Goal: Communication & Community: Answer question/provide support

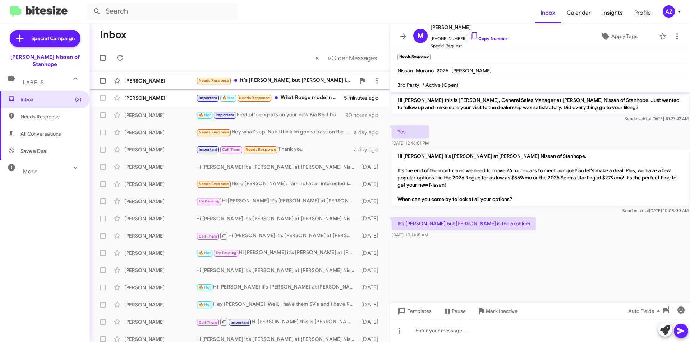
click at [154, 86] on div "[PERSON_NAME] Needs Response It's [PERSON_NAME] but [PERSON_NAME] is the proble…" at bounding box center [240, 81] width 288 height 14
click at [153, 101] on div "[PERSON_NAME]" at bounding box center [160, 97] width 72 height 7
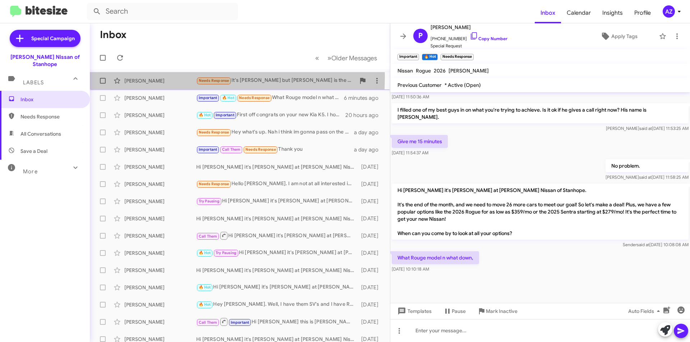
click at [151, 77] on div "Monica Marihno Needs Response It's Carlos but Mercedes is the problem 5 minutes…" at bounding box center [240, 81] width 288 height 14
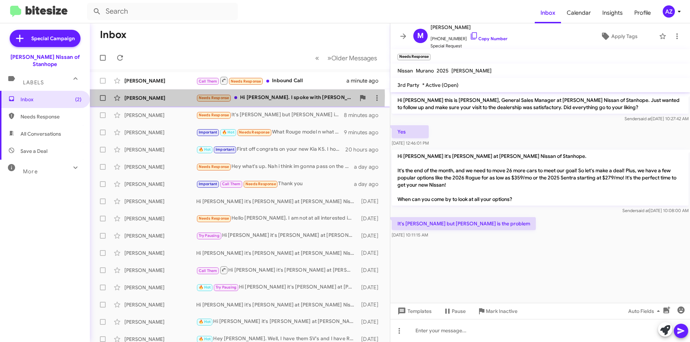
click at [139, 96] on div "[PERSON_NAME]" at bounding box center [160, 97] width 72 height 7
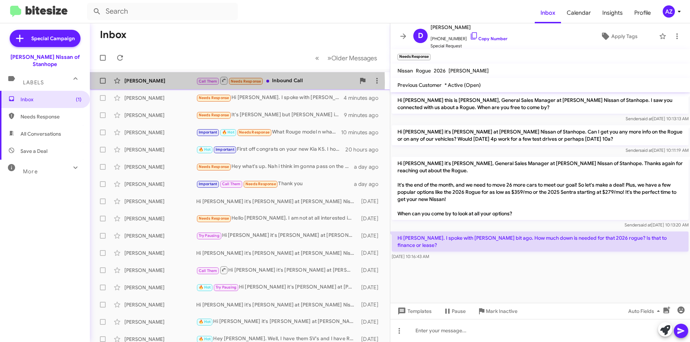
click at [152, 83] on div "[PERSON_NAME]" at bounding box center [160, 80] width 72 height 7
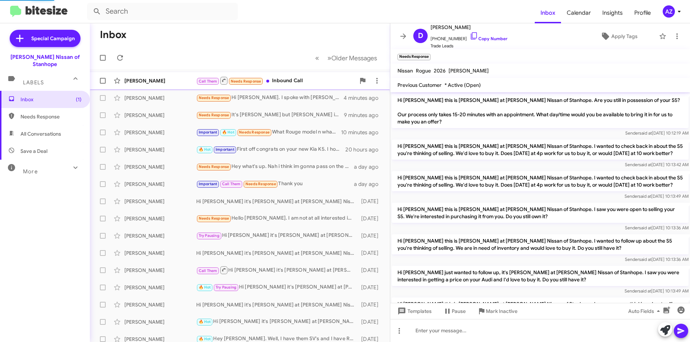
scroll to position [52, 0]
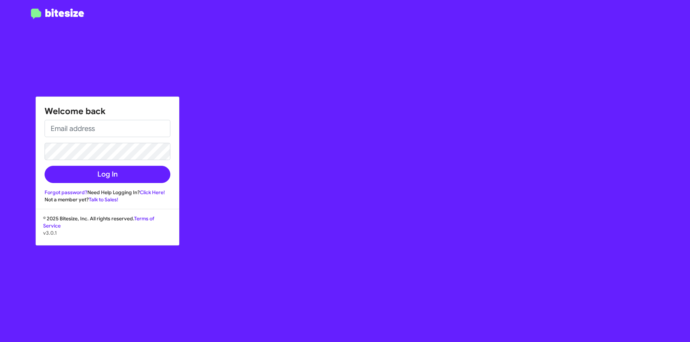
click at [104, 142] on form "Log In" at bounding box center [108, 151] width 126 height 63
click at [108, 130] on input "email" at bounding box center [108, 128] width 126 height 17
type input "azois@nielsenautos.com"
click at [45, 166] on button "Log In" at bounding box center [108, 174] width 126 height 17
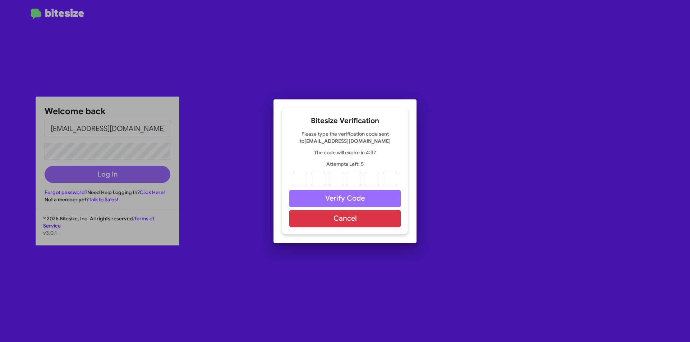
type input "4"
type input "1"
type input "9"
type input "7"
type input "5"
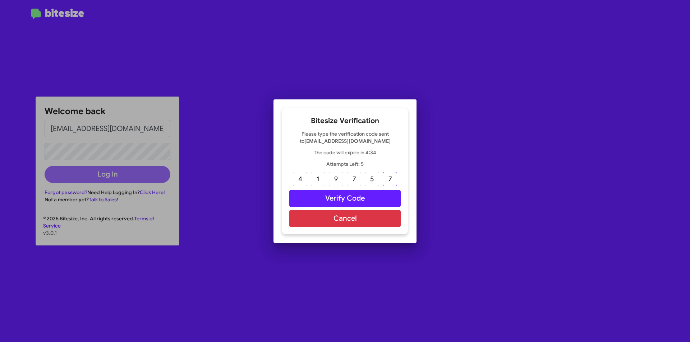
type input "7"
click at [377, 191] on button "Verify Code" at bounding box center [344, 198] width 111 height 17
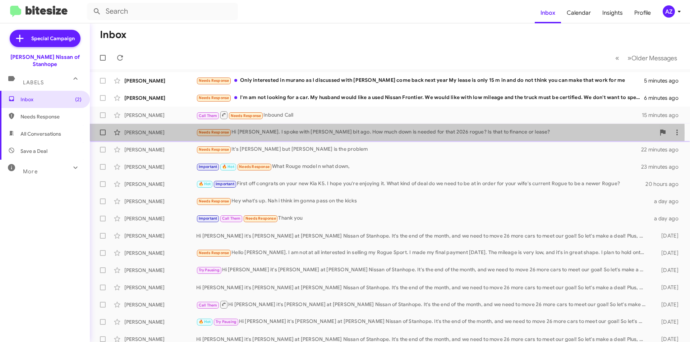
click at [170, 133] on div "[PERSON_NAME]" at bounding box center [160, 132] width 72 height 7
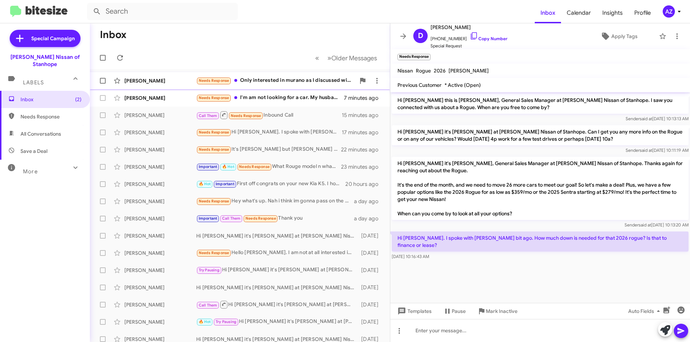
click at [171, 77] on div "Kristina Fair Needs Response Only interested in murano as I discussed with Alex…" at bounding box center [240, 81] width 288 height 14
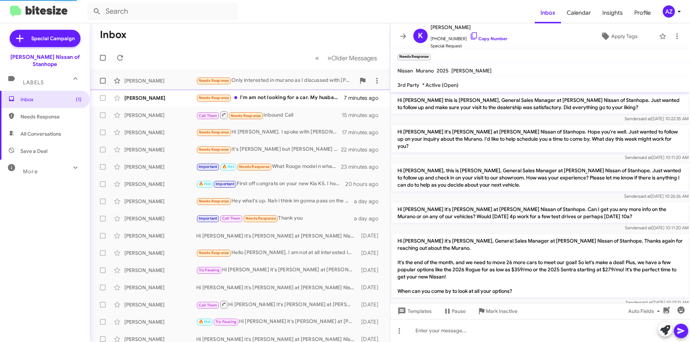
scroll to position [47, 0]
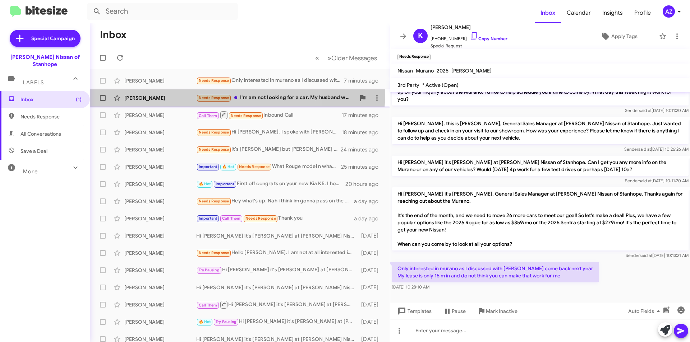
click at [171, 91] on div "Diane Deininger Needs Response I'm am not looking for a car. My husband would l…" at bounding box center [240, 98] width 288 height 14
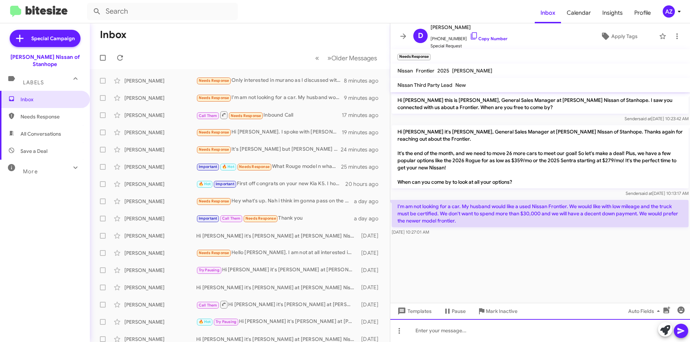
click at [514, 325] on div at bounding box center [540, 330] width 300 height 23
click at [682, 331] on icon at bounding box center [680, 331] width 7 height 6
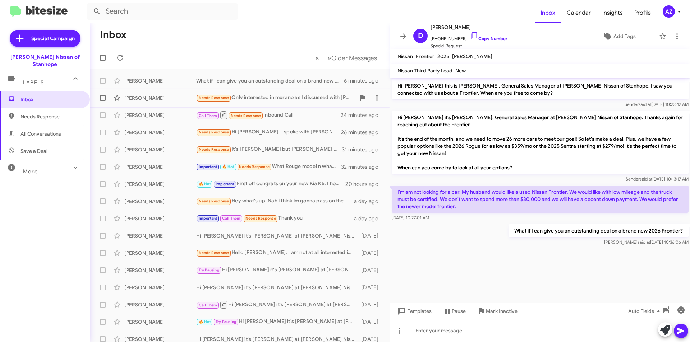
click at [159, 96] on div "[PERSON_NAME]" at bounding box center [160, 97] width 72 height 7
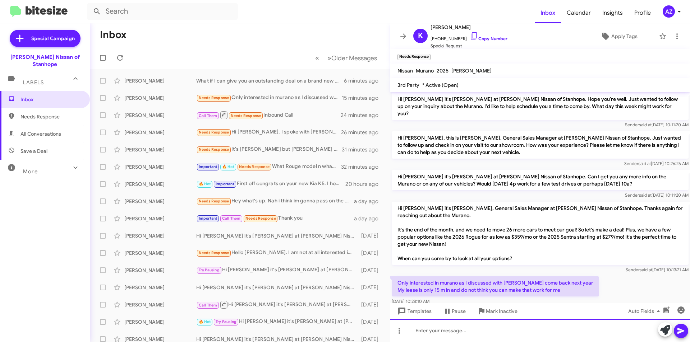
click at [498, 325] on div at bounding box center [540, 330] width 300 height 23
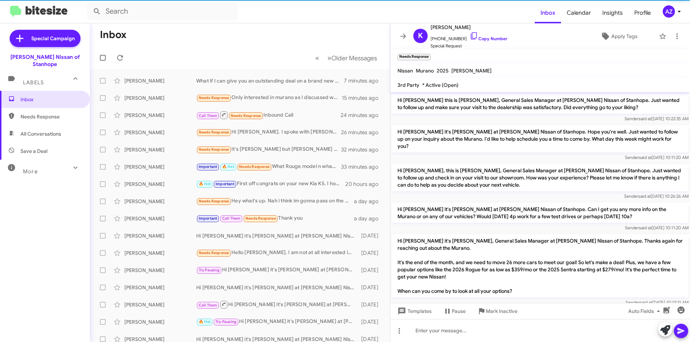
scroll to position [33, 0]
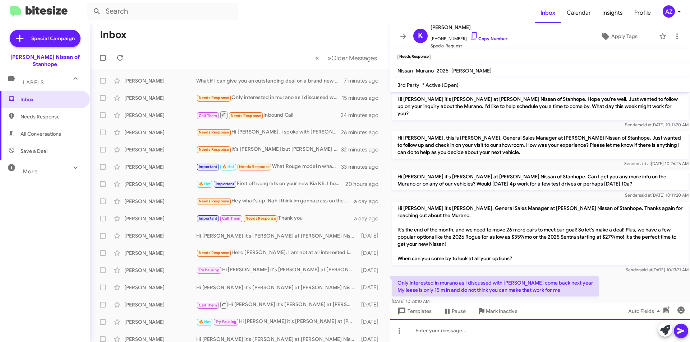
click at [447, 335] on div at bounding box center [540, 330] width 300 height 23
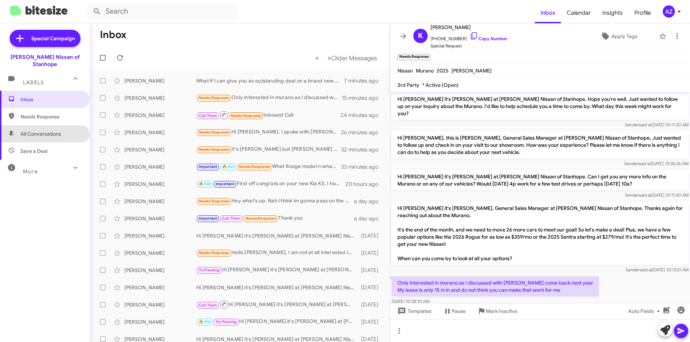
click at [46, 130] on span "All Conversations" at bounding box center [40, 133] width 41 height 7
type input "in:all-conversations"
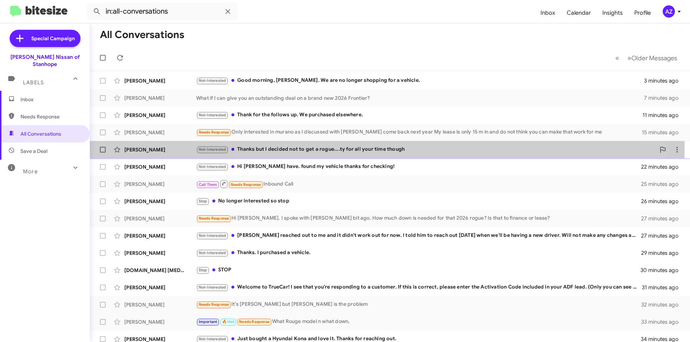
click at [173, 146] on div "Paula Ball Not-Interested Thanks but I decided not to get a rogue....ty for all…" at bounding box center [390, 150] width 588 height 14
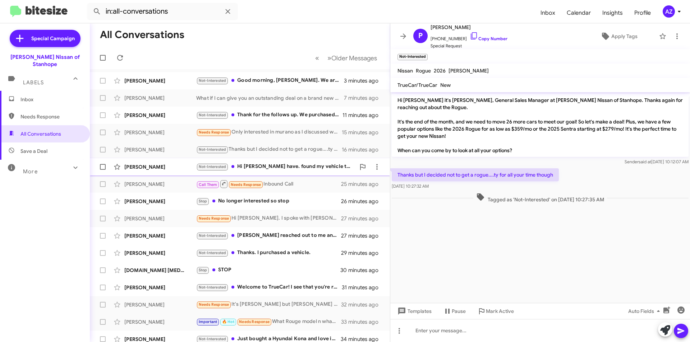
click at [174, 170] on div "Tara Miller" at bounding box center [160, 166] width 72 height 7
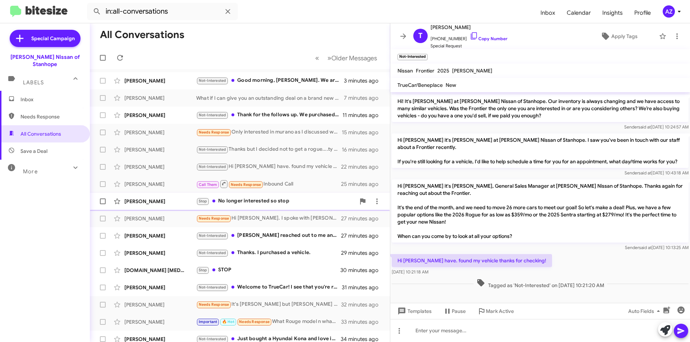
click at [165, 199] on div "Bob C" at bounding box center [160, 201] width 72 height 7
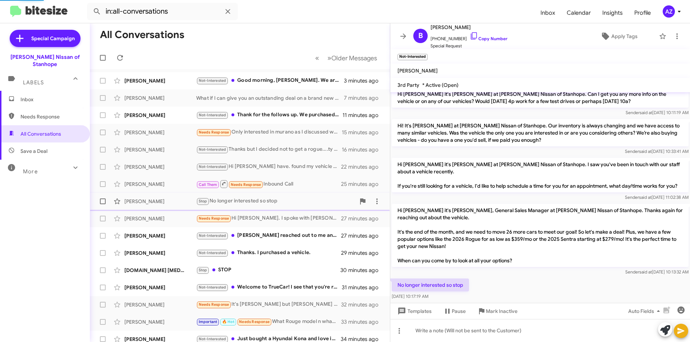
scroll to position [88, 0]
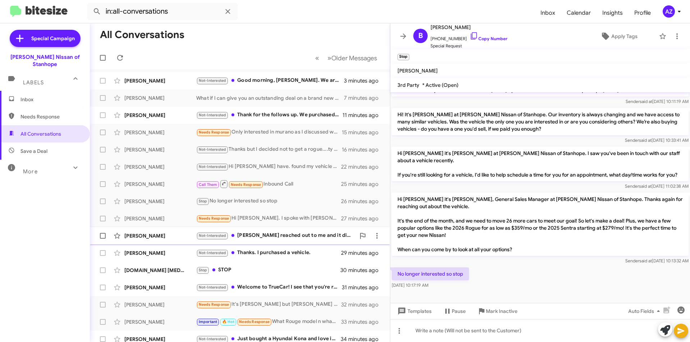
click at [170, 236] on div "Oscar Vasquez" at bounding box center [160, 235] width 72 height 7
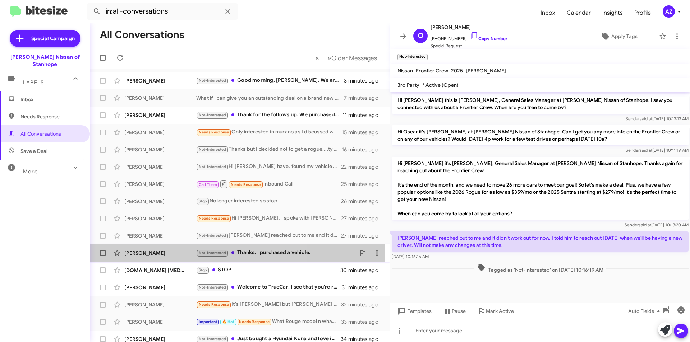
click at [163, 254] on div "Maria Pearce" at bounding box center [160, 253] width 72 height 7
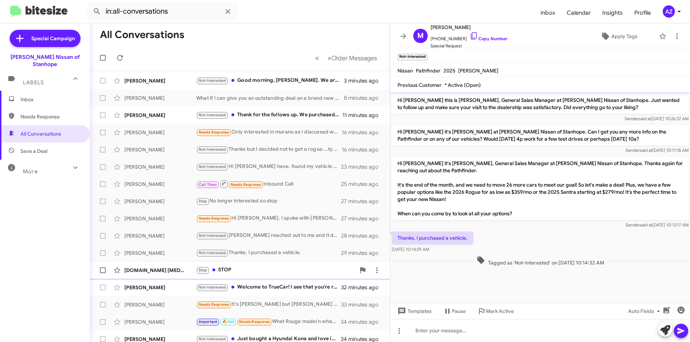
click at [163, 271] on div "Vwaol.Com Nikita" at bounding box center [160, 270] width 72 height 7
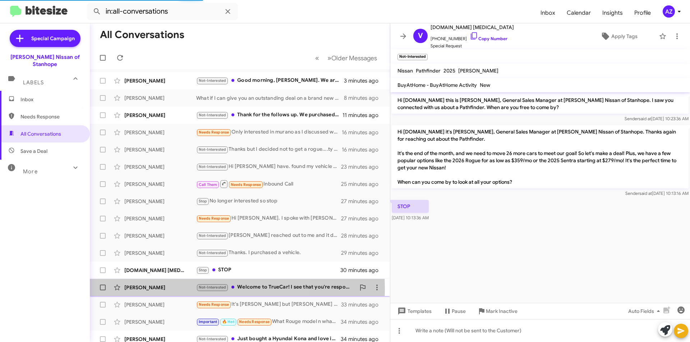
click at [165, 290] on div "Jon Meyer" at bounding box center [160, 287] width 72 height 7
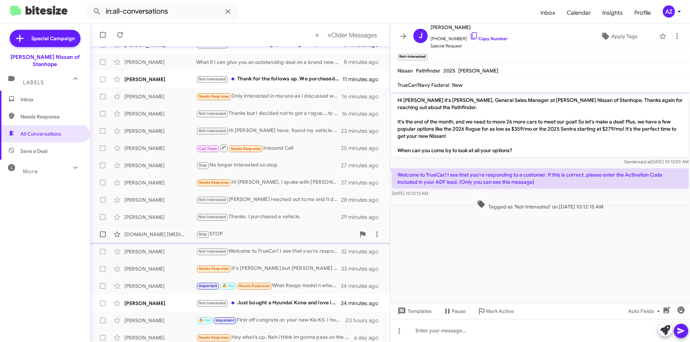
scroll to position [72, 0]
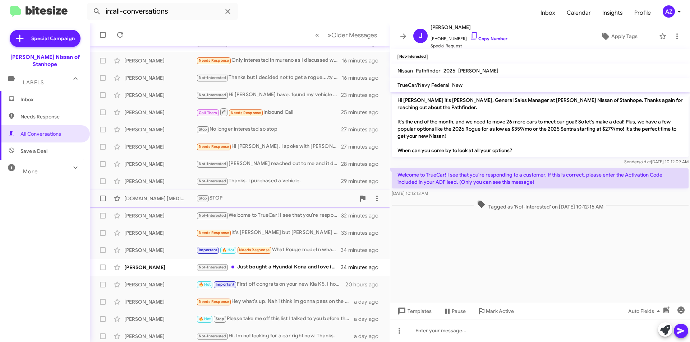
click at [162, 264] on div "Jeffrey Kurtz" at bounding box center [160, 267] width 72 height 7
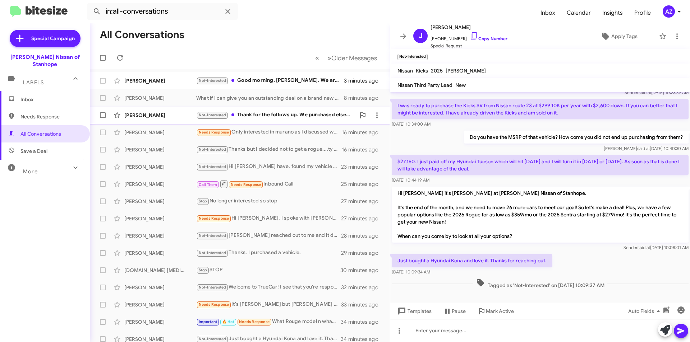
click at [163, 113] on div "Adam Tominac" at bounding box center [160, 115] width 72 height 7
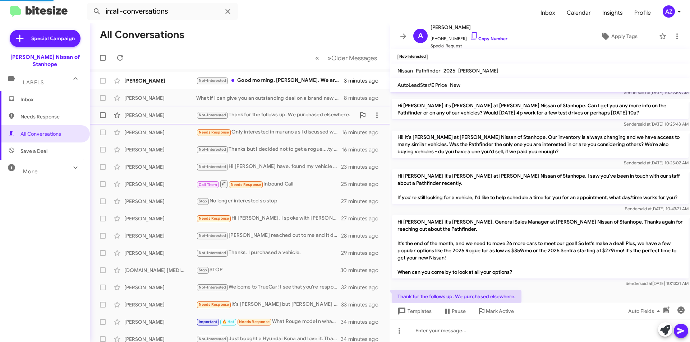
scroll to position [69, 0]
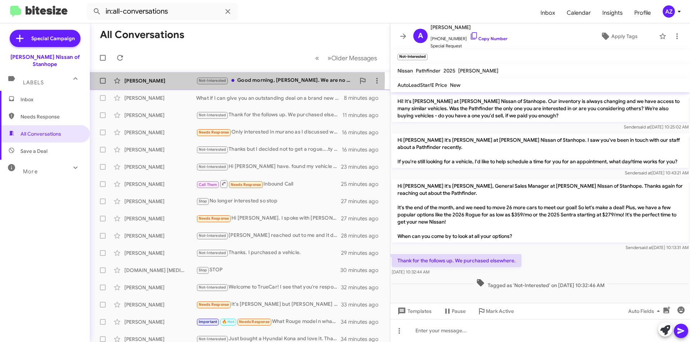
click at [176, 78] on div "Stephen Zinner" at bounding box center [160, 80] width 72 height 7
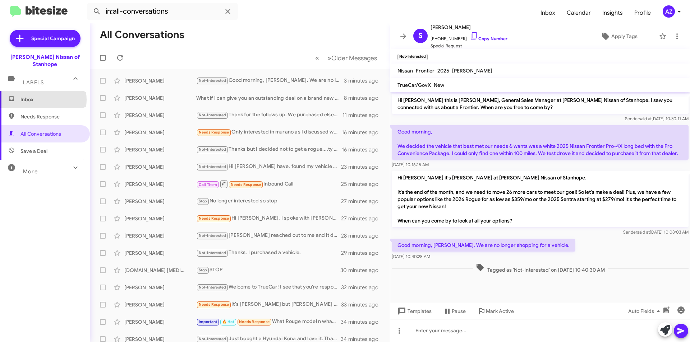
click at [43, 96] on span "Inbox" at bounding box center [50, 99] width 61 height 7
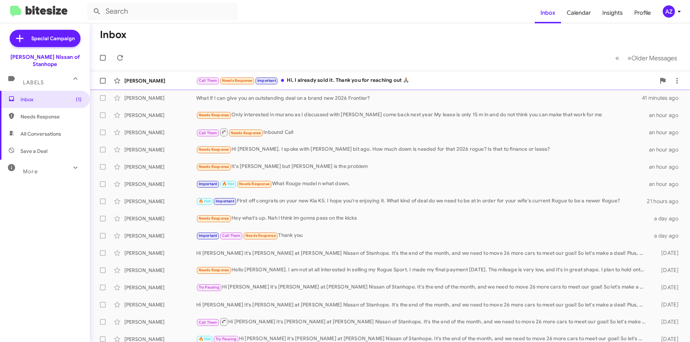
click at [174, 86] on div "[PERSON_NAME] Call Them Needs Response Important Hi, I already sold it. Thank y…" at bounding box center [390, 81] width 588 height 14
